Goal: Task Accomplishment & Management: Manage account settings

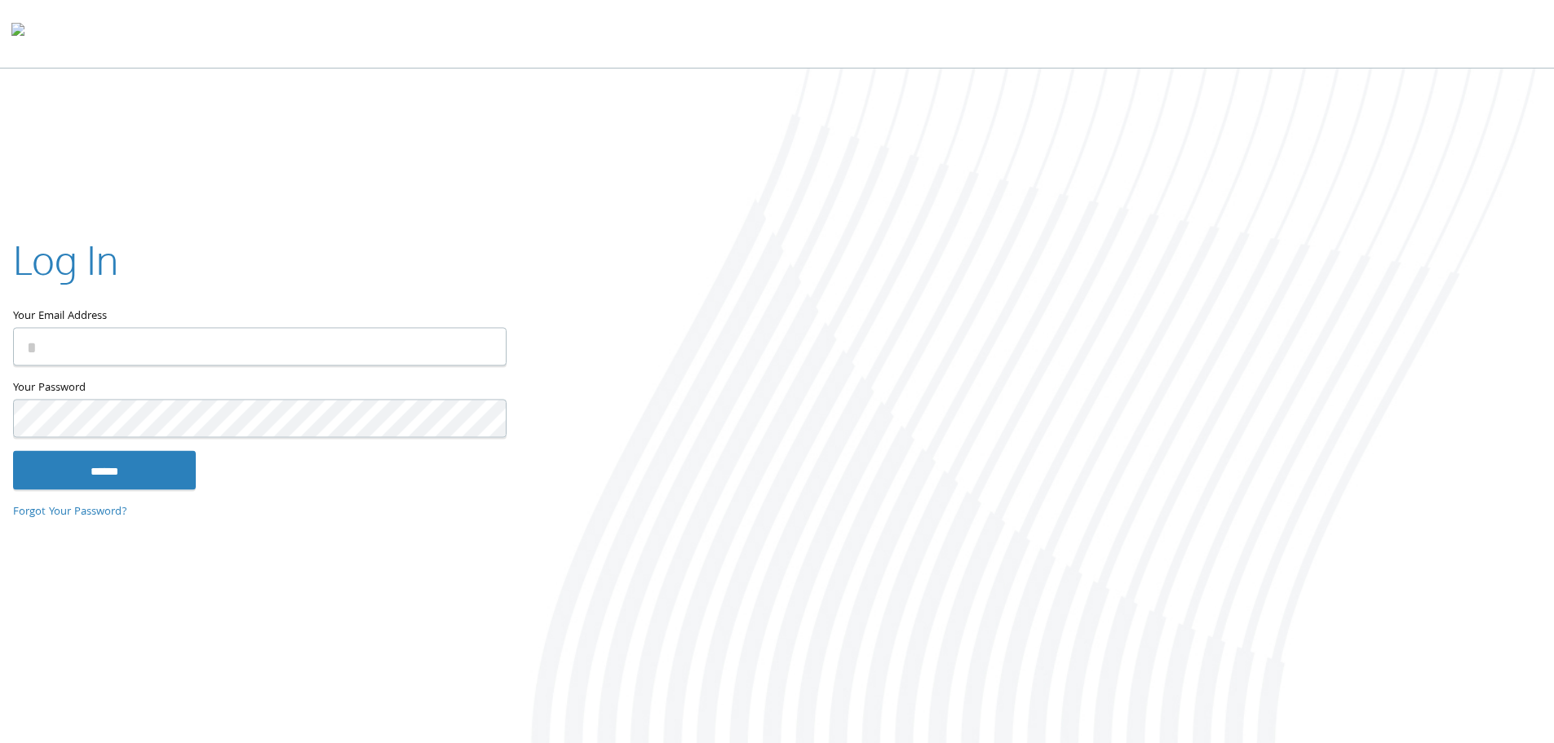
click at [0, 743] on com-1password-button at bounding box center [0, 747] width 0 height 0
type input "**********"
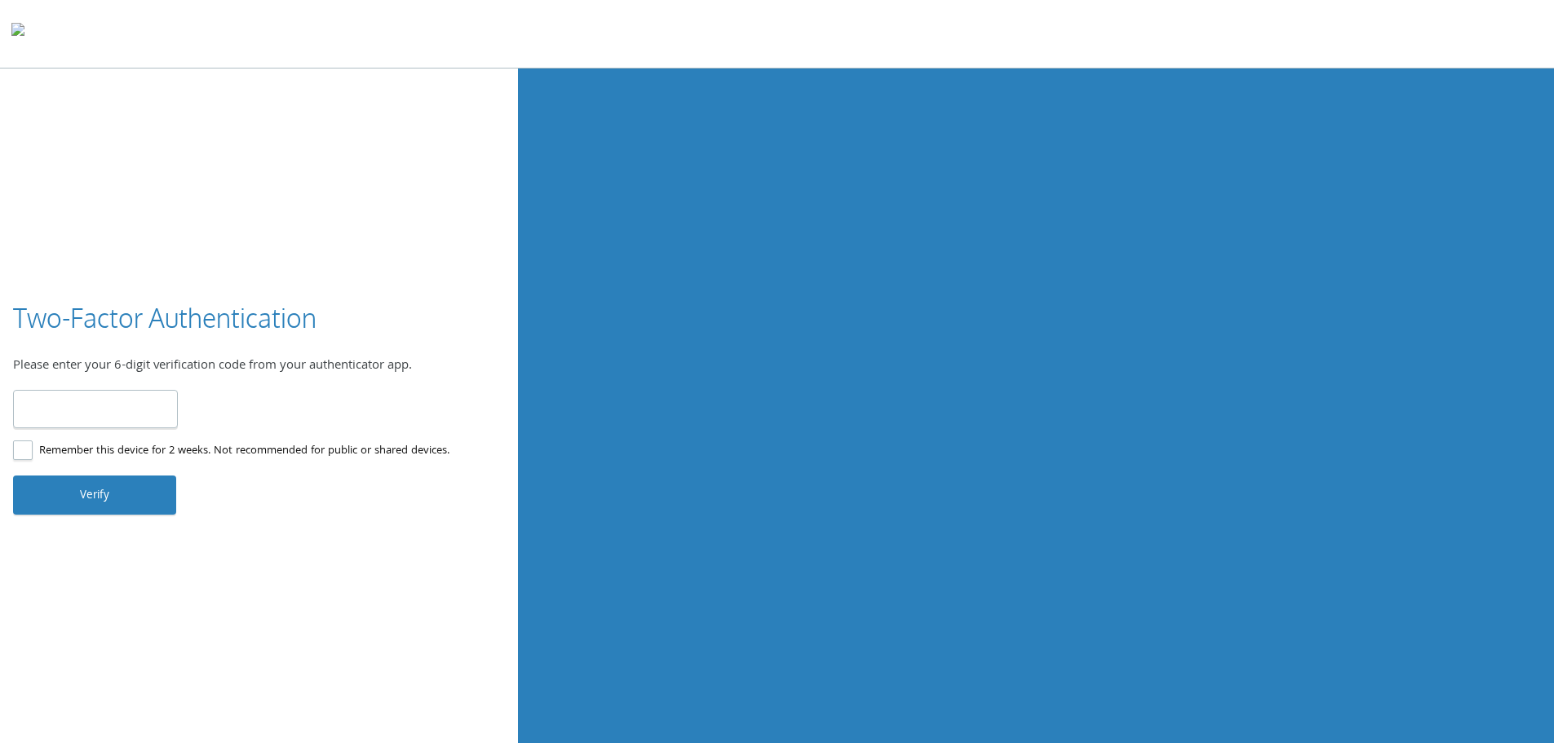
type input "******"
